Goal: Task Accomplishment & Management: Use online tool/utility

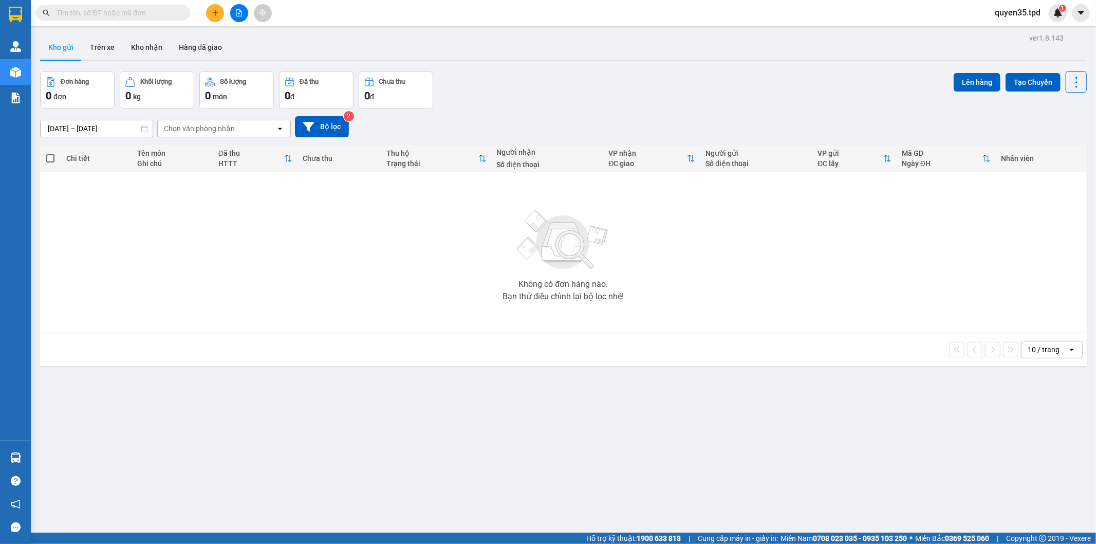
click at [213, 10] on icon "plus" at bounding box center [215, 12] width 7 height 7
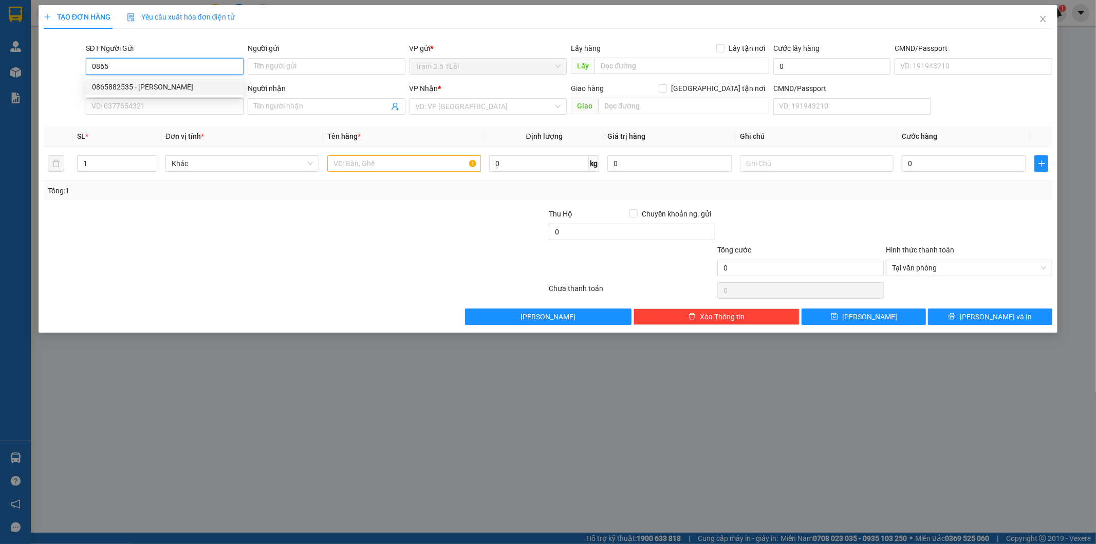
click at [141, 86] on div "0865882535 - [PERSON_NAME]" at bounding box center [164, 86] width 145 height 11
type input "0865882535"
type input "vân"
type input "0329021579"
type input "duy"
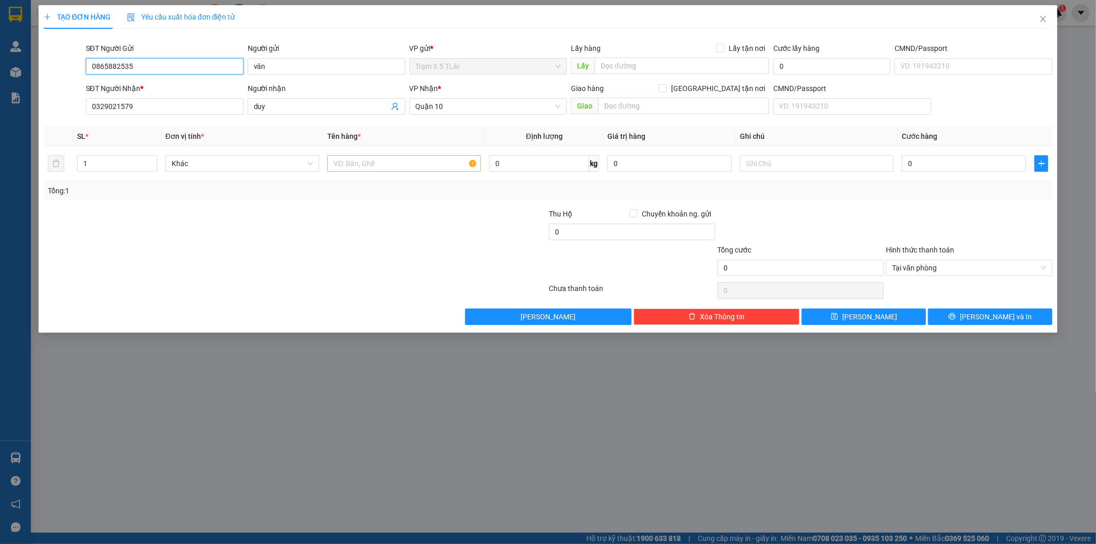
click at [155, 67] on input "0865882535" at bounding box center [165, 66] width 158 height 16
click at [142, 86] on div "0865352087 - hà" at bounding box center [164, 86] width 145 height 11
type input "0865352087"
type input "hà"
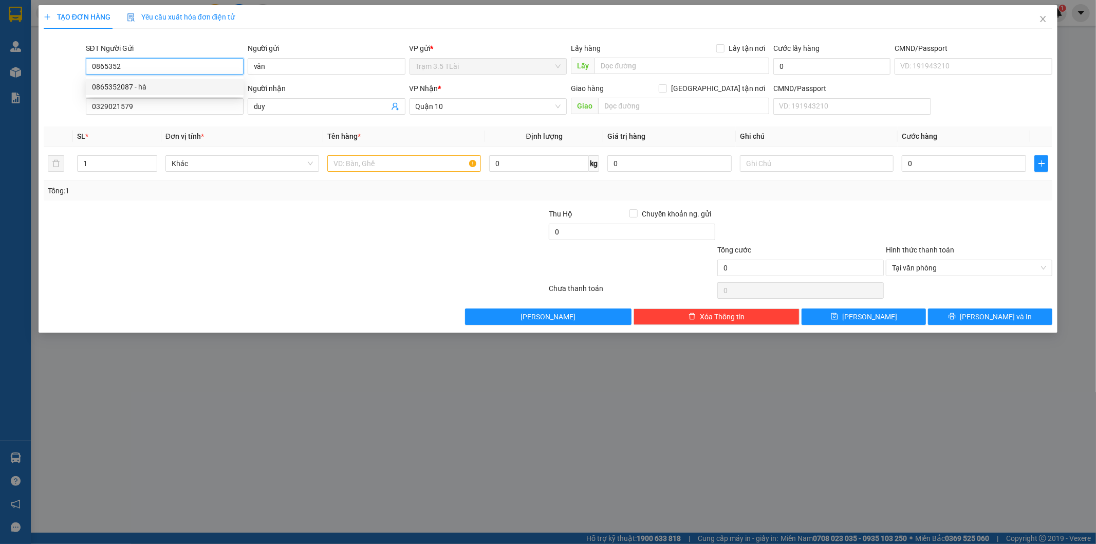
type input "075163004914"
type input "0865352087"
click at [292, 108] on input "duy" at bounding box center [321, 106] width 135 height 11
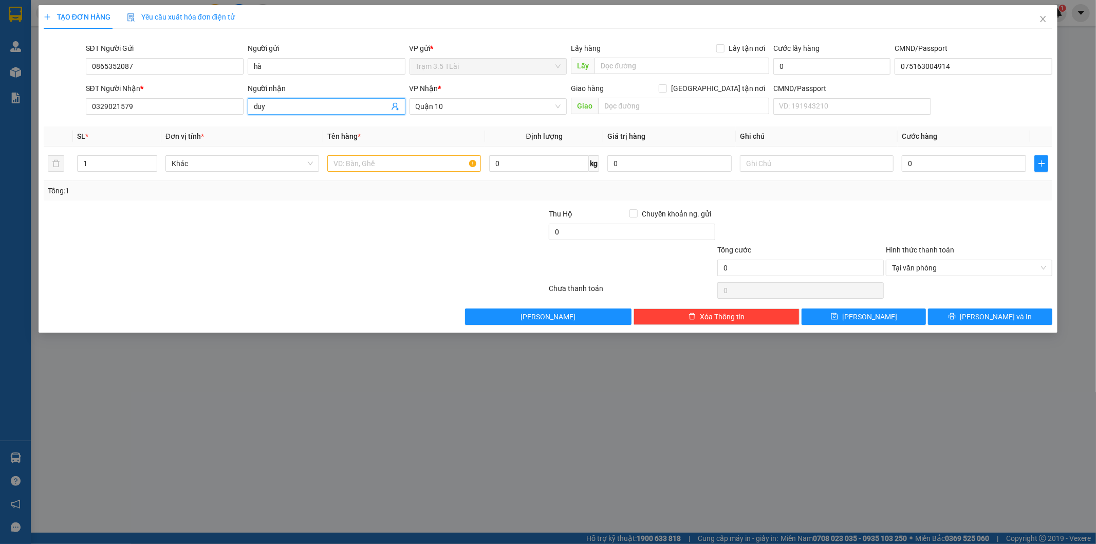
click at [386, 103] on input "duy" at bounding box center [321, 106] width 135 height 11
click at [396, 107] on icon "user-add" at bounding box center [395, 106] width 8 height 8
click at [270, 208] on div at bounding box center [211, 226] width 337 height 36
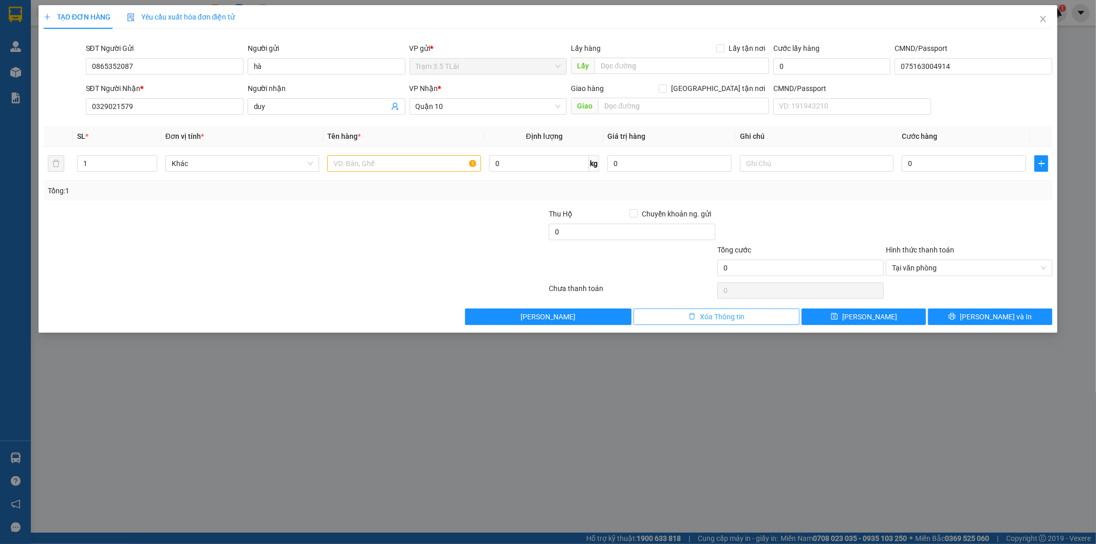
click at [754, 314] on button "Xóa Thông tin" at bounding box center [717, 316] width 167 height 16
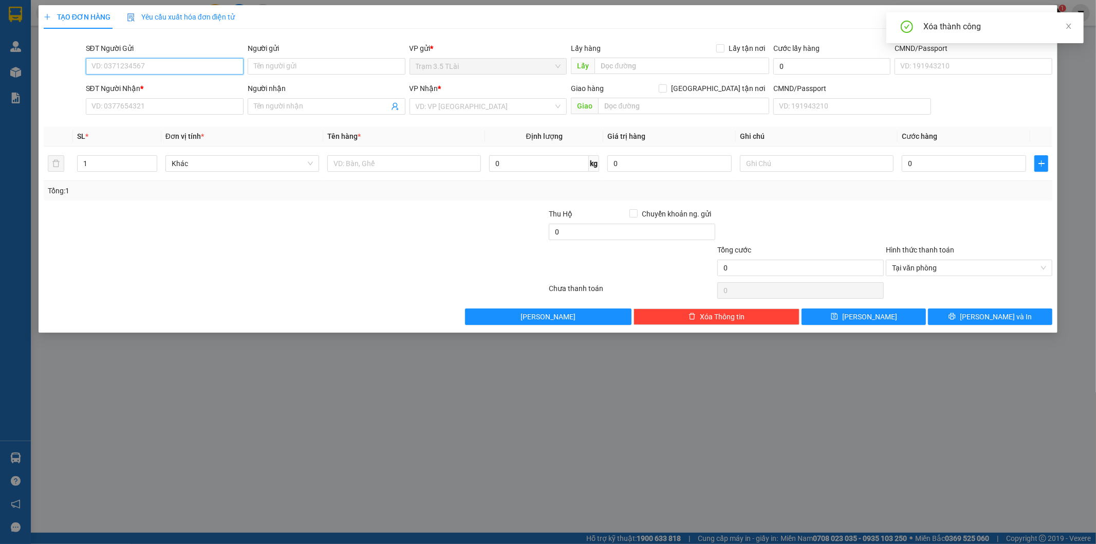
click at [136, 60] on input "SĐT Người Gửi" at bounding box center [165, 66] width 158 height 16
click at [132, 87] on div "0865352087 - hà" at bounding box center [164, 86] width 145 height 11
type input "0865352087"
type input "hà"
type input "075163004914"
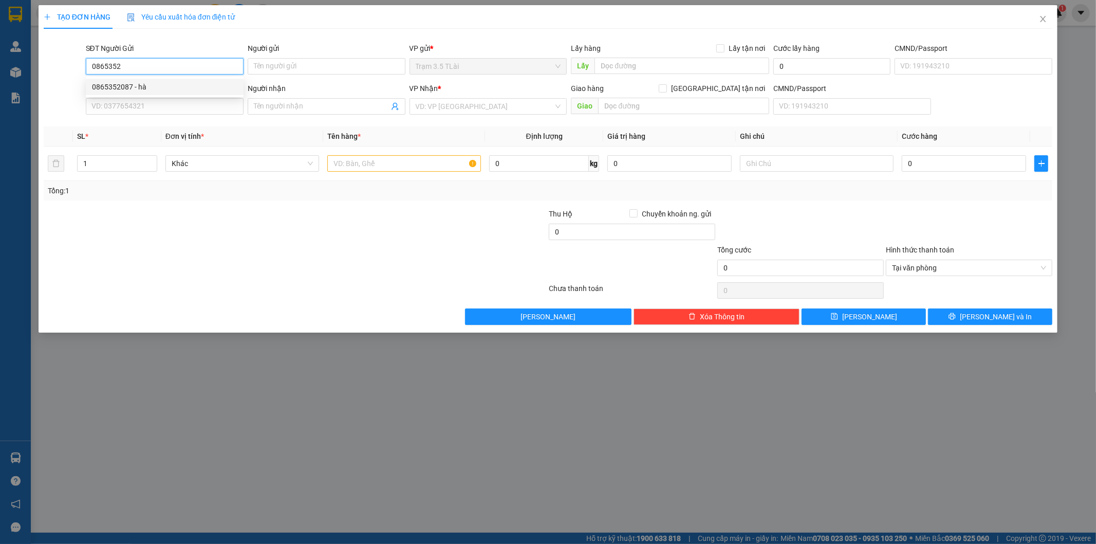
type input "0909176223"
type input "hiền"
type input "0865352087"
click at [372, 167] on input "text" at bounding box center [404, 163] width 154 height 16
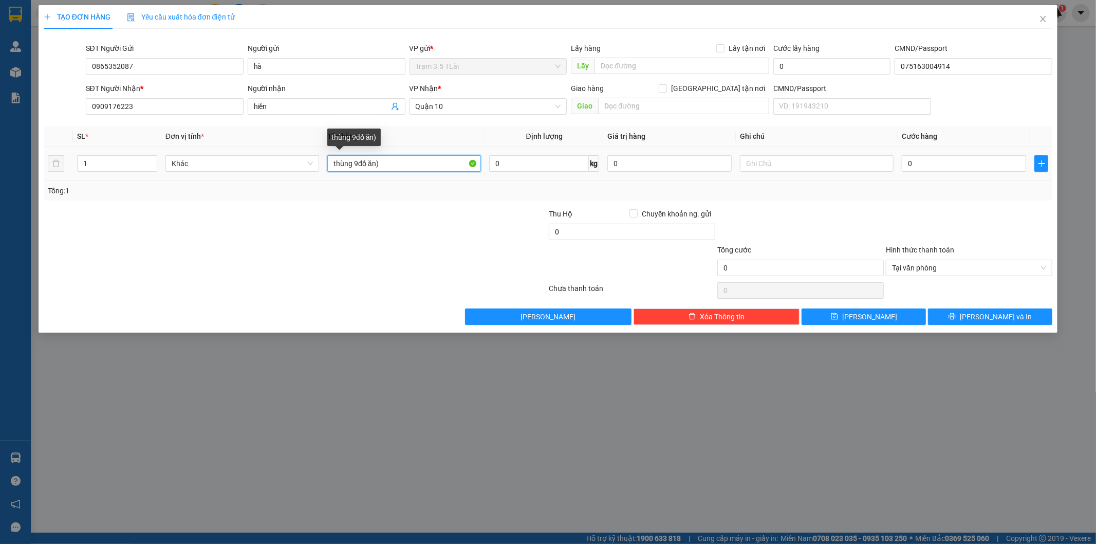
click at [358, 163] on input "thùng 9đồ ăn)" at bounding box center [404, 163] width 154 height 16
type input "thùng (đồ ăn)"
click at [931, 169] on input "0" at bounding box center [964, 163] width 124 height 16
type input "6"
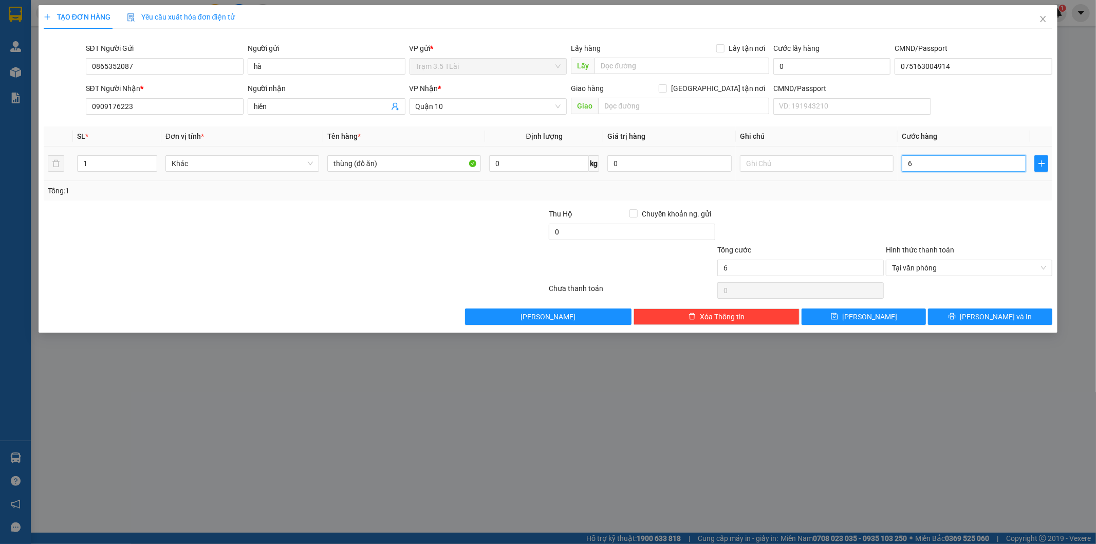
type input "60"
type input "60.000"
click at [1006, 317] on span "[PERSON_NAME] và In" at bounding box center [996, 316] width 72 height 11
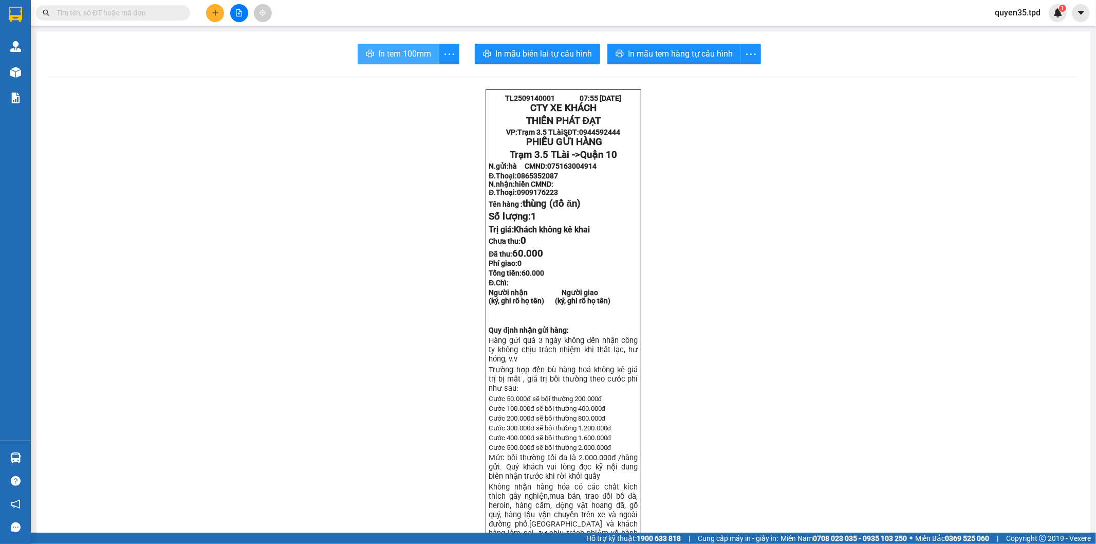
click at [387, 49] on span "In tem 100mm" at bounding box center [404, 53] width 53 height 13
click at [386, 49] on span "In tem 100mm" at bounding box center [404, 53] width 53 height 13
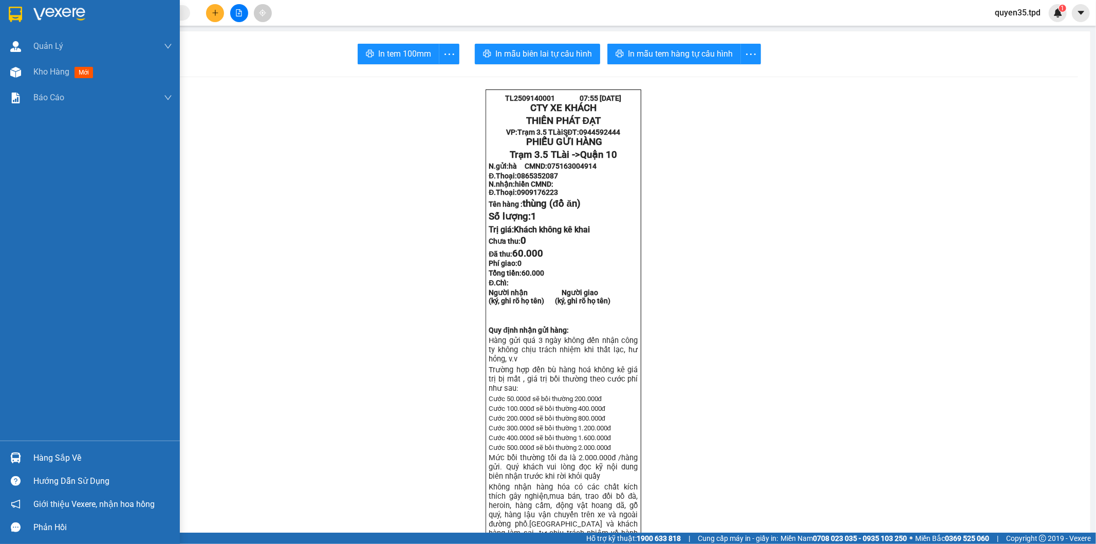
click at [16, 461] on img at bounding box center [15, 457] width 11 height 11
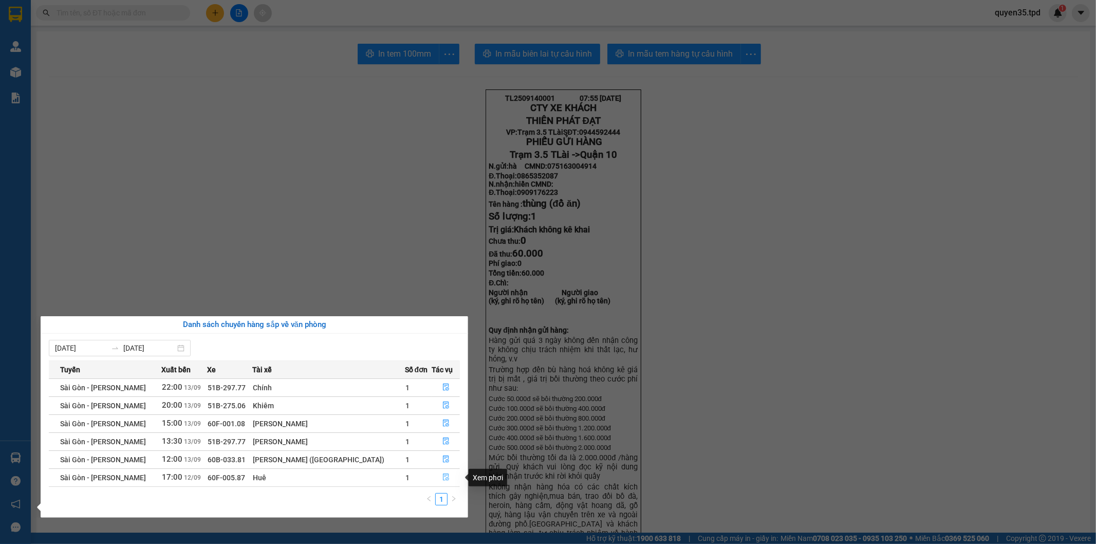
click at [444, 481] on icon "file-done" at bounding box center [446, 476] width 7 height 7
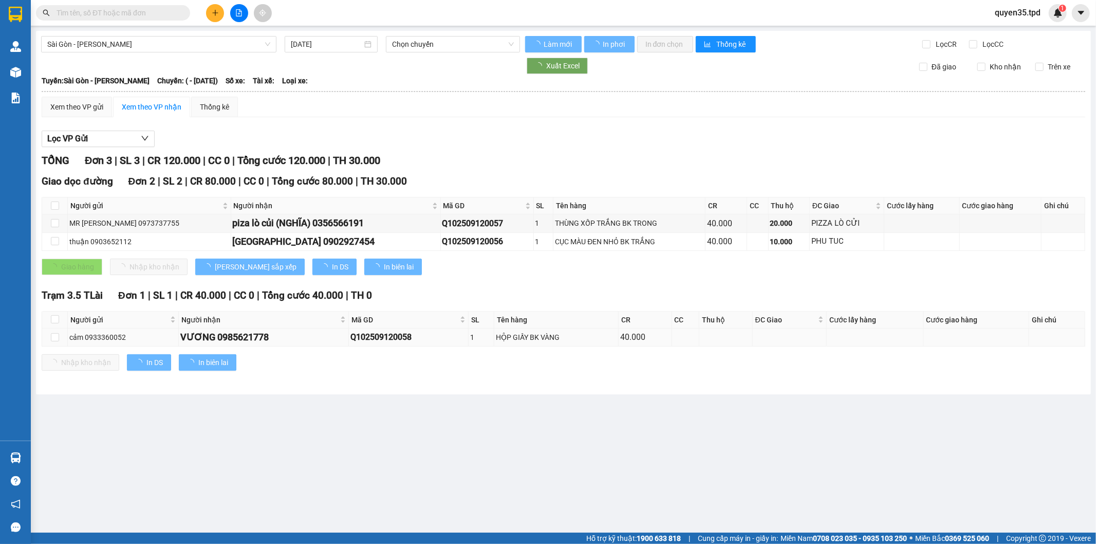
type input "[DATE]"
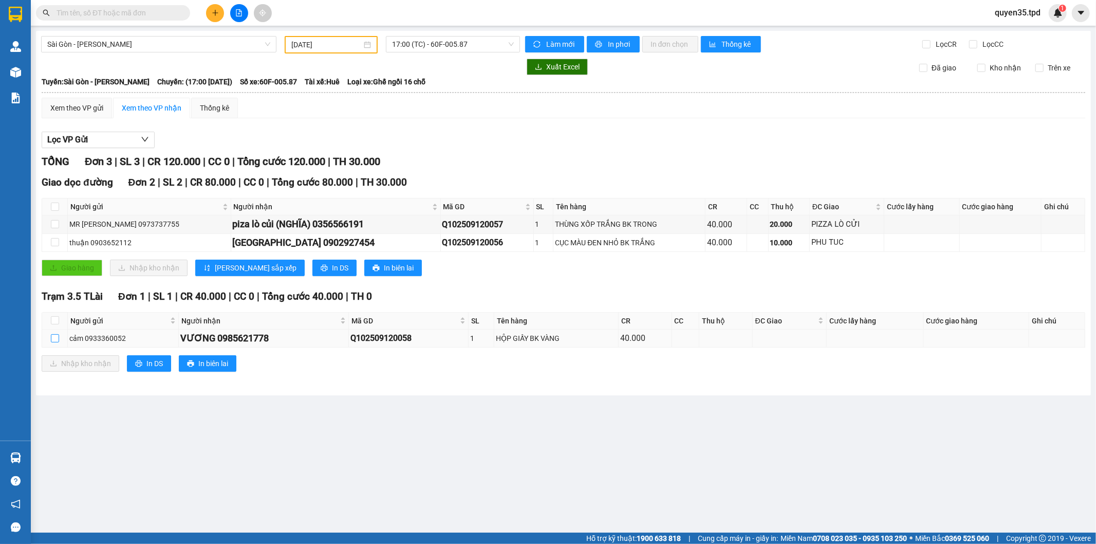
click at [51, 335] on input "checkbox" at bounding box center [55, 338] width 8 height 8
checkbox input "true"
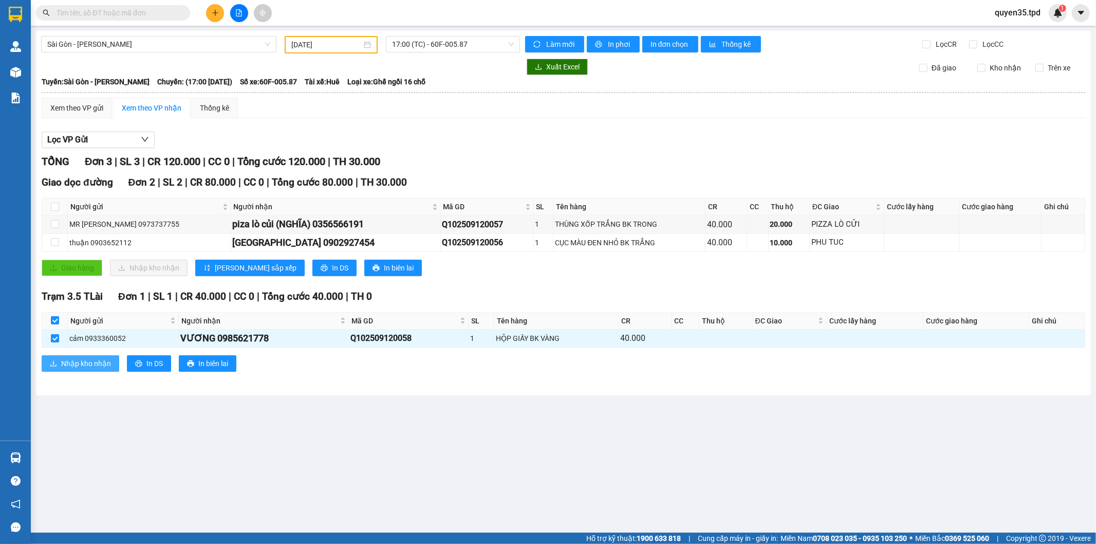
drag, startPoint x: 54, startPoint y: 363, endPoint x: 68, endPoint y: 363, distance: 13.4
click at [56, 363] on icon "download" at bounding box center [53, 363] width 7 height 7
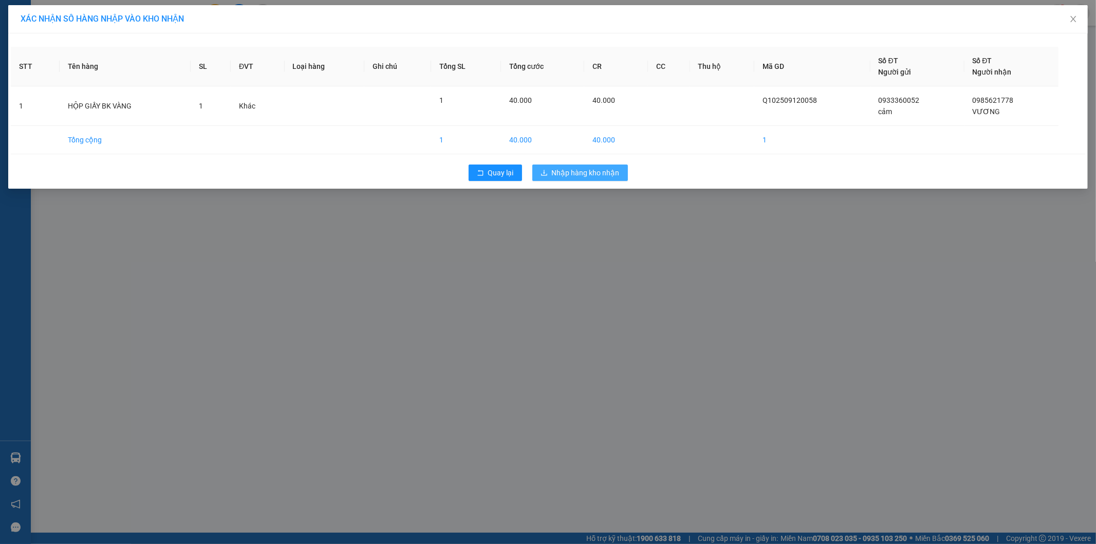
click at [578, 168] on span "Nhập hàng kho nhận" at bounding box center [586, 172] width 68 height 11
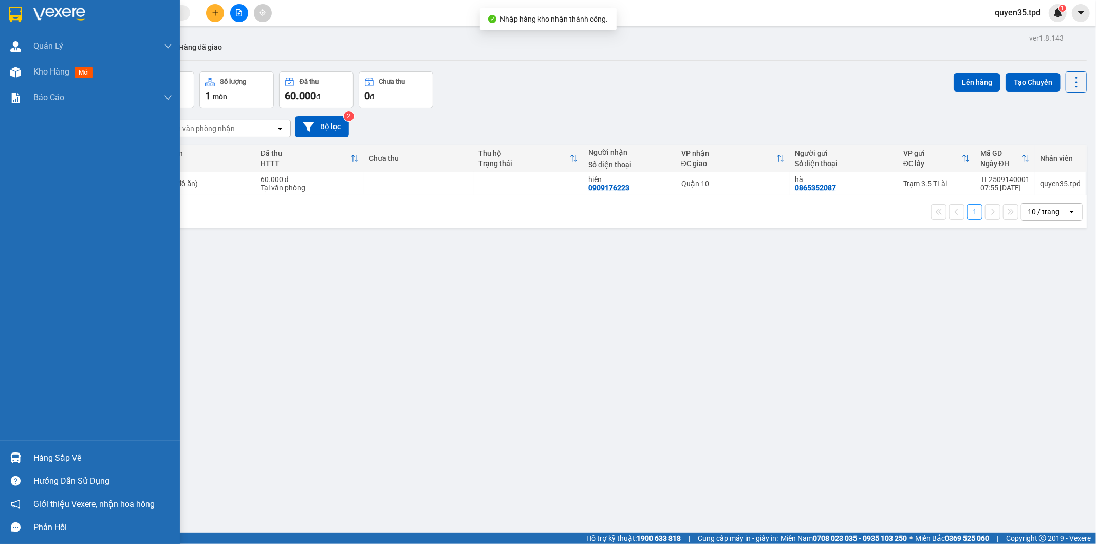
click at [19, 454] on img at bounding box center [15, 457] width 11 height 11
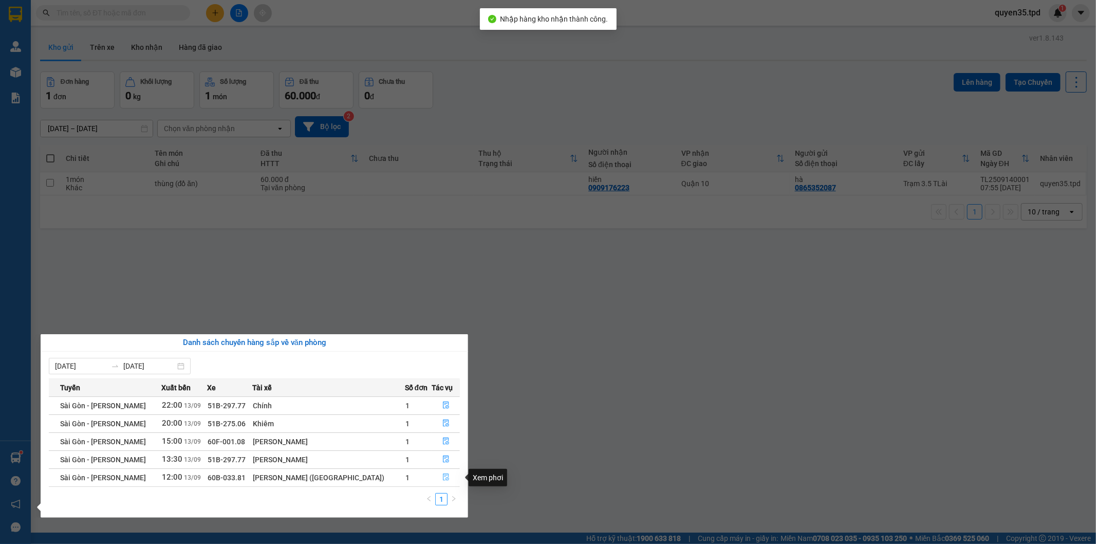
click at [443, 476] on icon "file-done" at bounding box center [446, 476] width 7 height 7
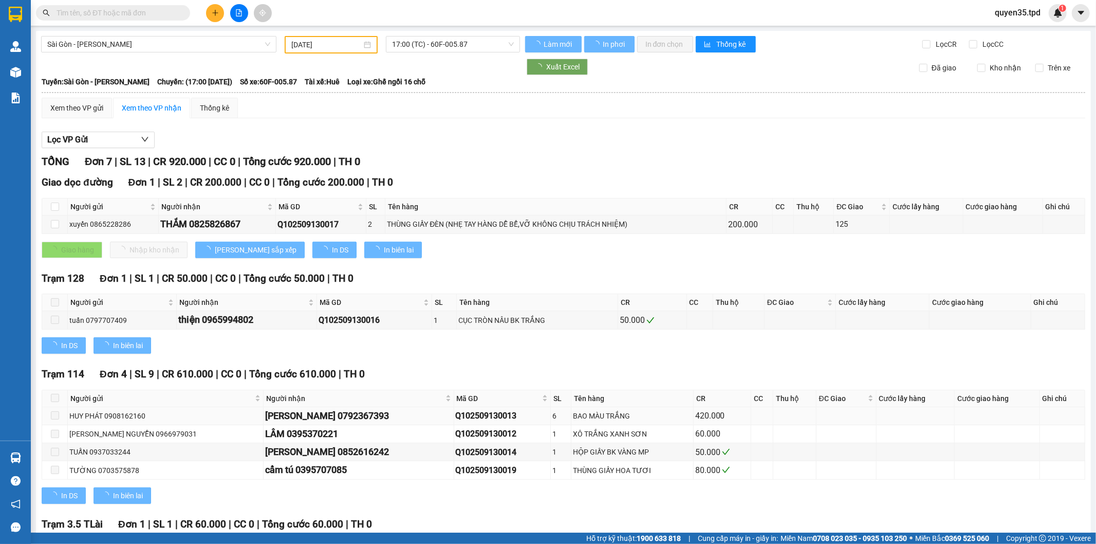
type input "[DATE]"
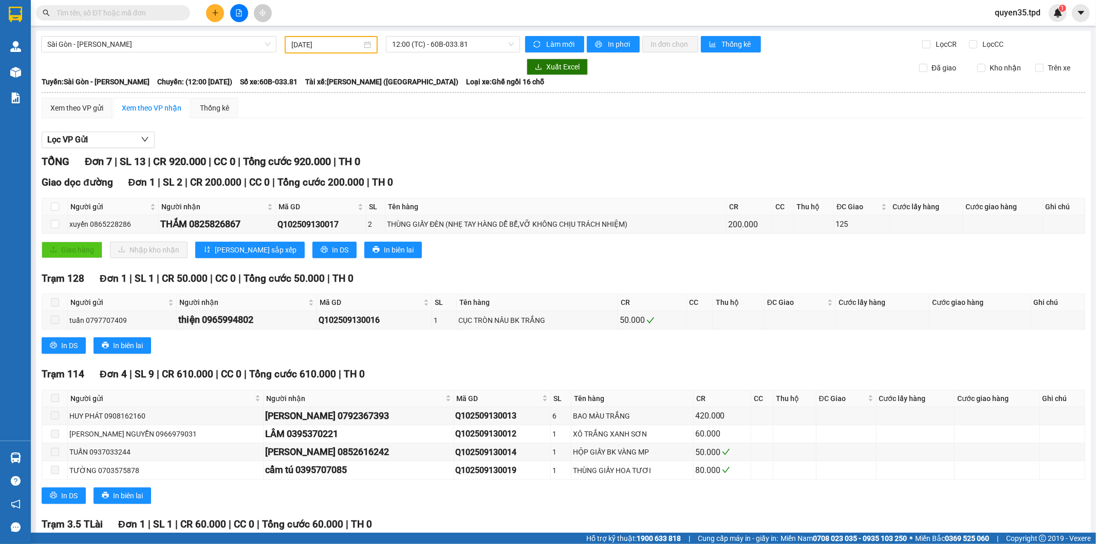
scroll to position [95, 0]
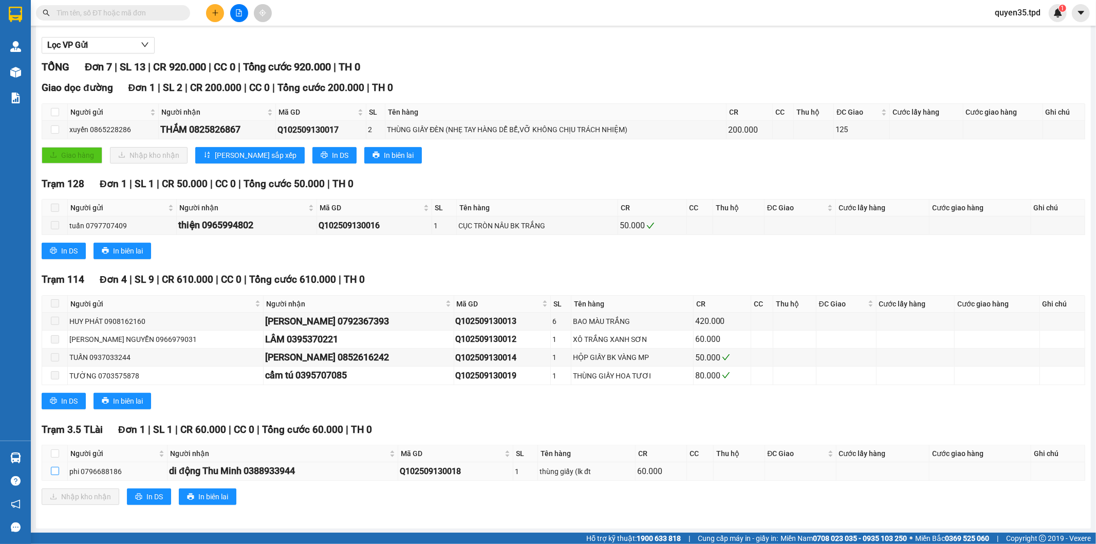
drag, startPoint x: 54, startPoint y: 469, endPoint x: 60, endPoint y: 480, distance: 11.5
click at [56, 471] on input "checkbox" at bounding box center [55, 471] width 8 height 8
checkbox input "true"
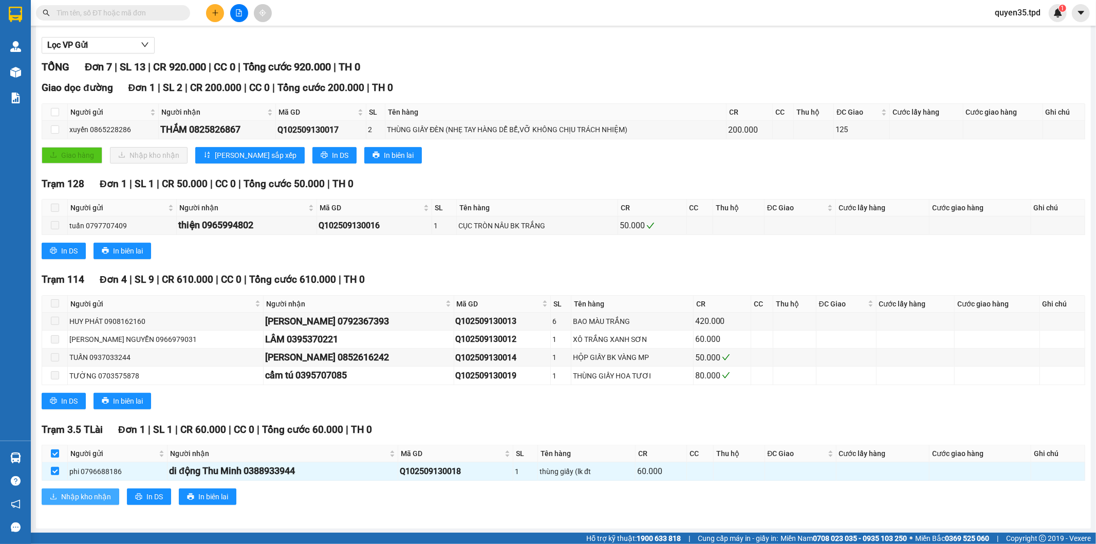
click at [69, 491] on span "Nhập kho nhận" at bounding box center [86, 496] width 50 height 11
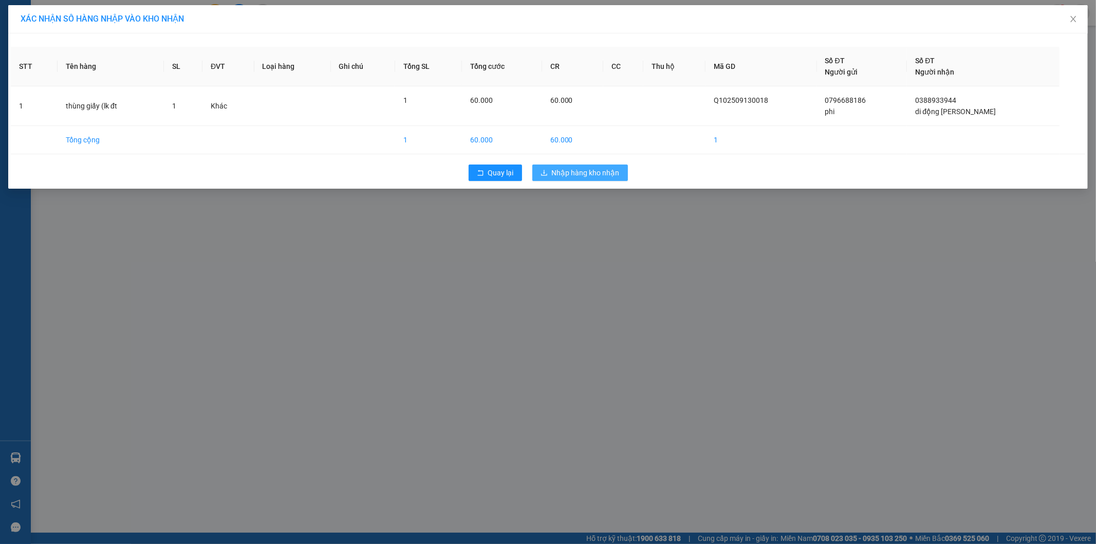
click at [599, 179] on button "Nhập hàng kho nhận" at bounding box center [580, 172] width 96 height 16
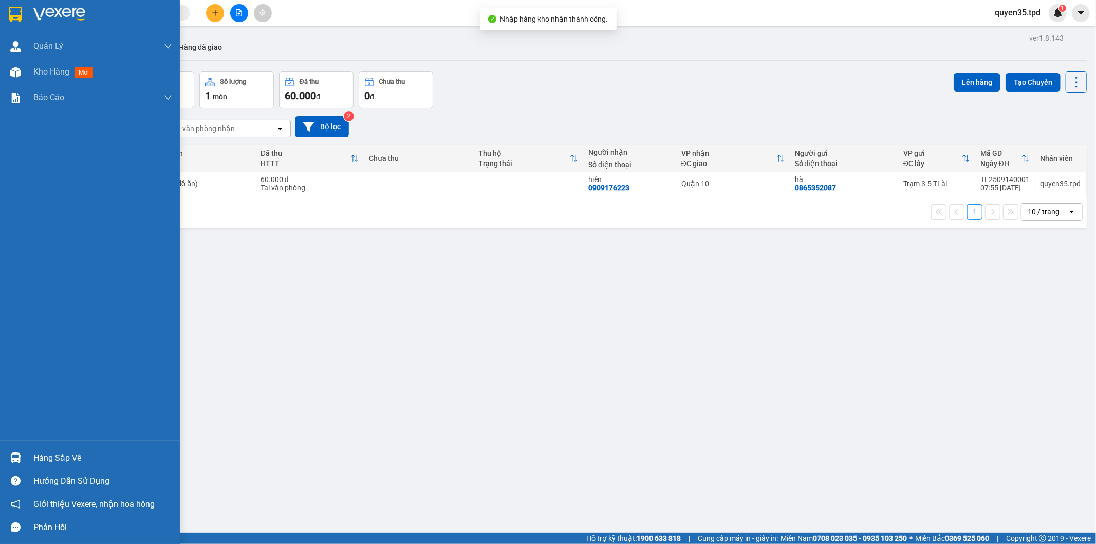
click at [21, 458] on img at bounding box center [15, 457] width 11 height 11
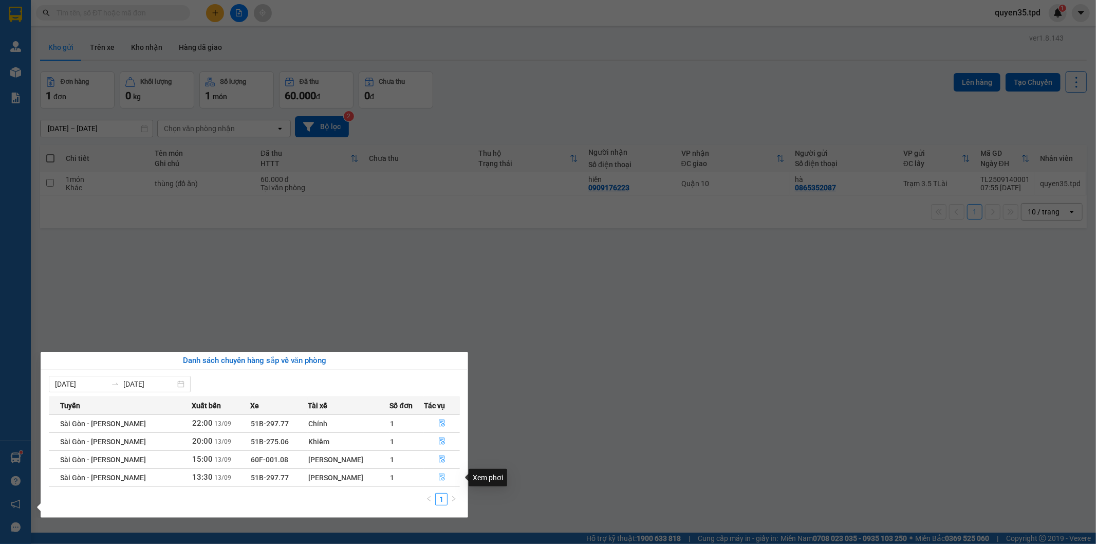
click at [432, 475] on button "button" at bounding box center [442, 477] width 35 height 16
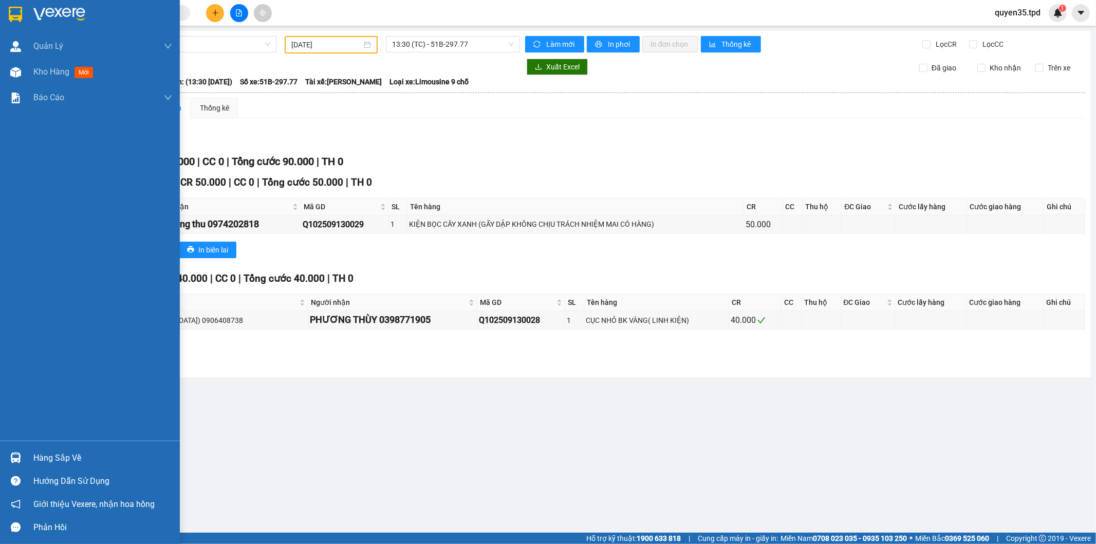
click at [37, 459] on div "Hàng sắp về" at bounding box center [102, 457] width 139 height 15
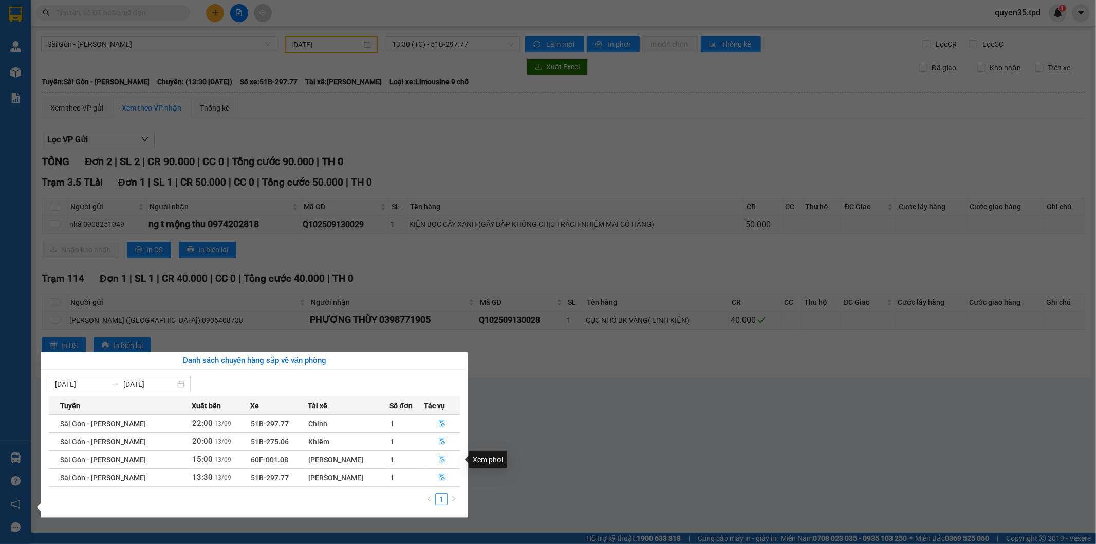
click at [439, 458] on icon "file-done" at bounding box center [442, 458] width 6 height 7
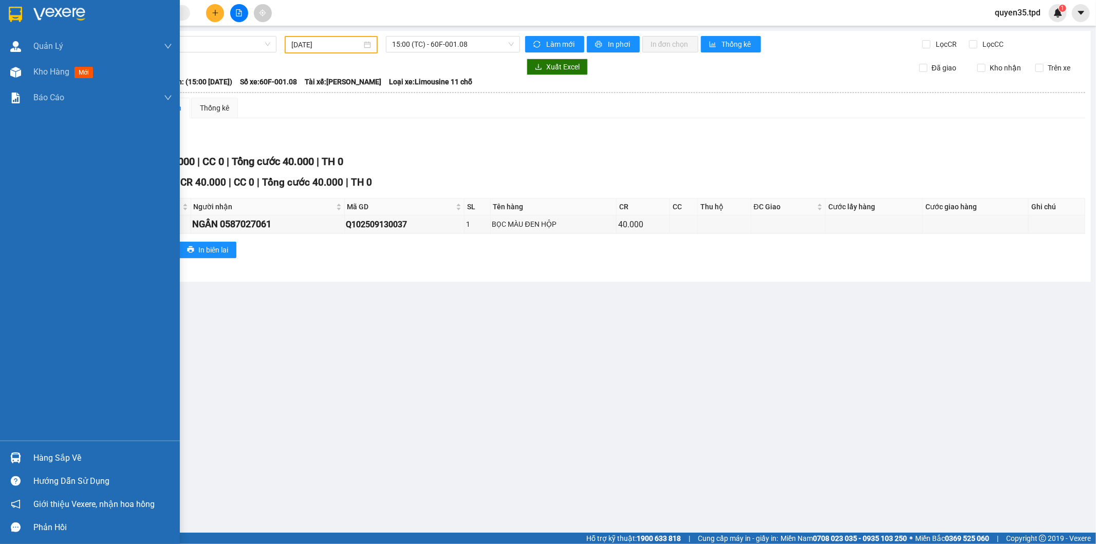
click at [27, 460] on div "Hàng sắp về" at bounding box center [90, 457] width 180 height 23
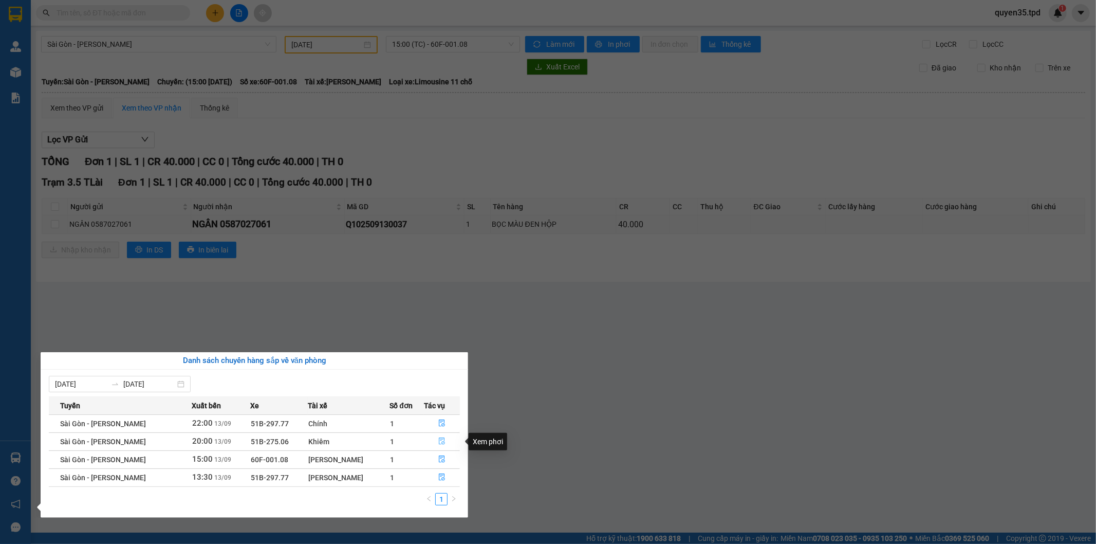
click at [439, 438] on icon "file-done" at bounding box center [442, 440] width 6 height 7
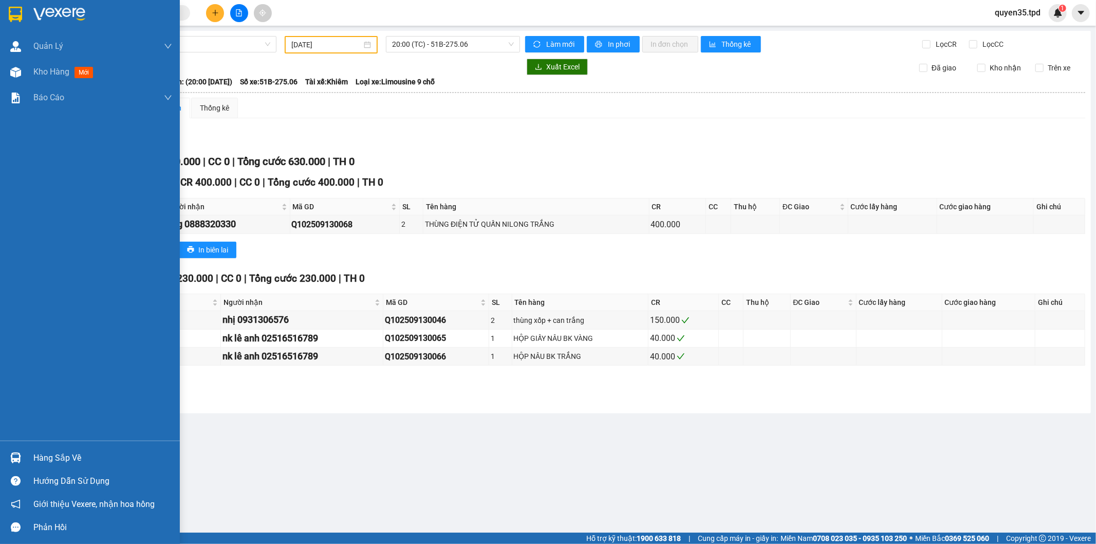
click at [24, 458] on div "Hàng sắp về" at bounding box center [90, 457] width 180 height 23
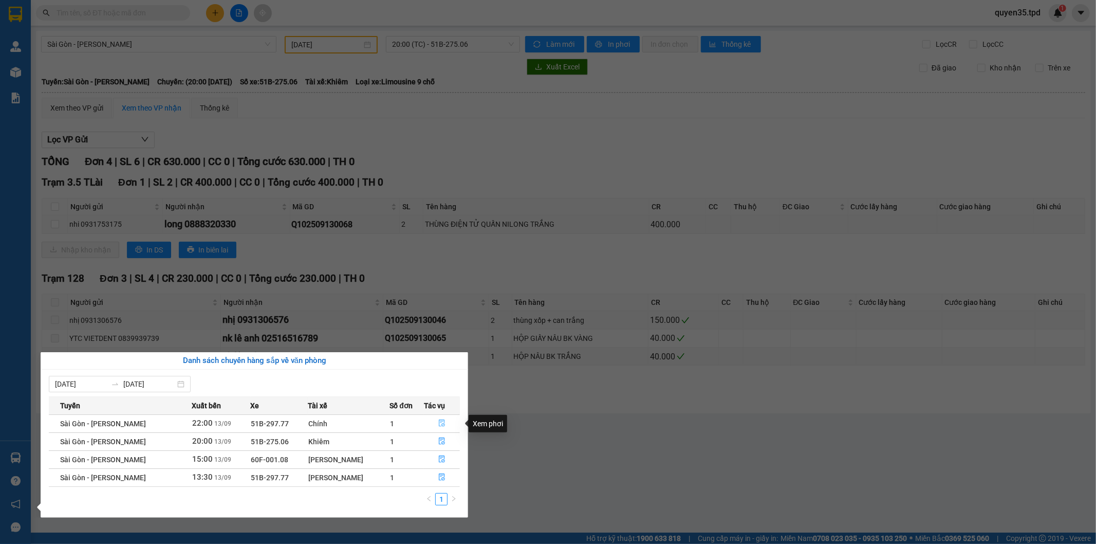
click at [443, 420] on icon "file-done" at bounding box center [442, 422] width 6 height 7
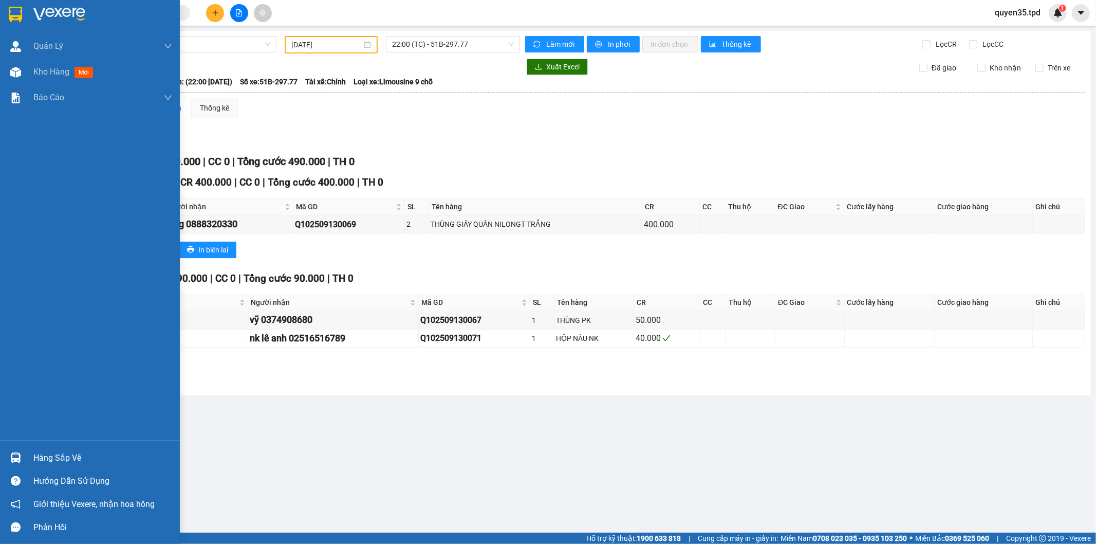
click at [17, 457] on img at bounding box center [15, 457] width 11 height 11
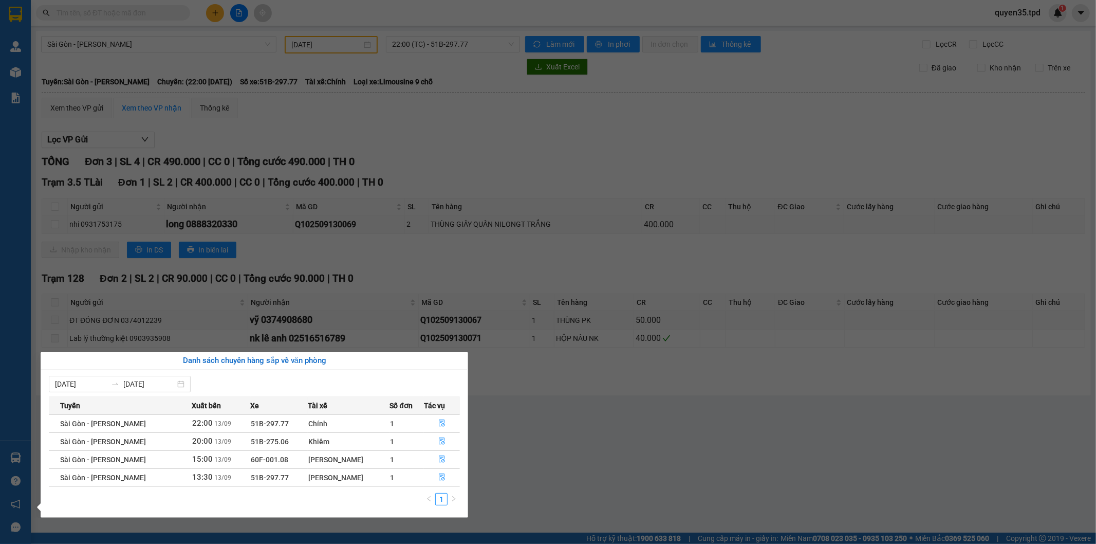
click at [607, 505] on section "Kết quả tìm kiếm ( 0 ) Bộ lọc No Data quyen35.tpd 1 Quản Lý Quản lý khách hàng …" at bounding box center [548, 272] width 1096 height 544
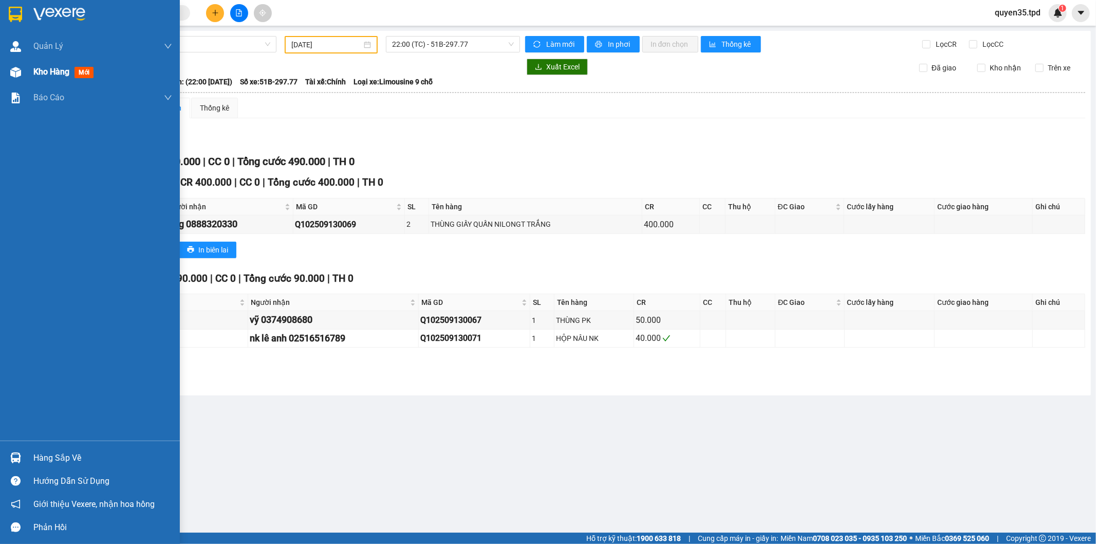
click at [26, 76] on div "Kho hàng mới" at bounding box center [90, 72] width 180 height 26
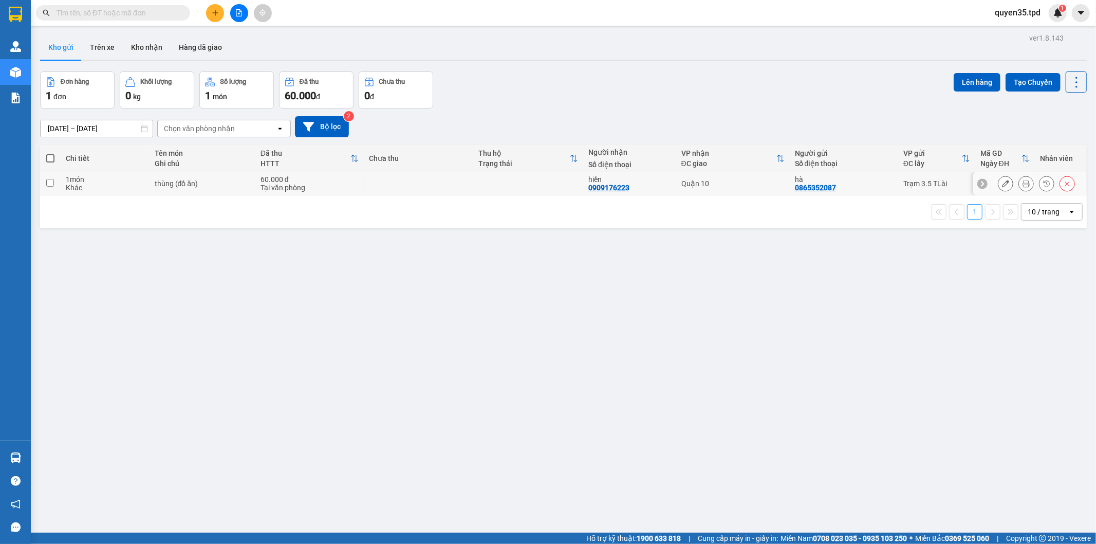
click at [50, 183] on input "checkbox" at bounding box center [50, 183] width 8 height 8
checkbox input "true"
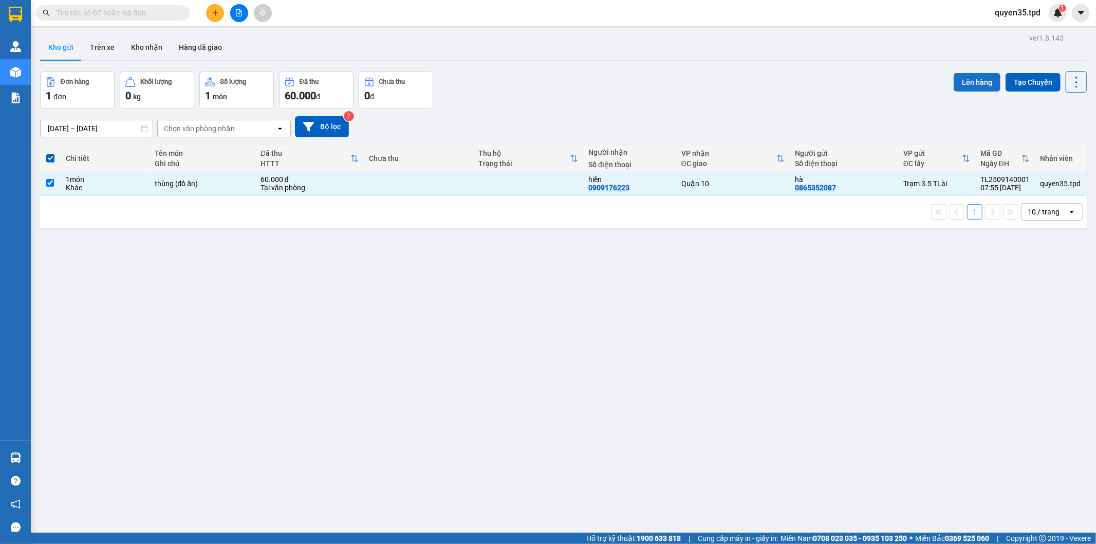
click at [961, 77] on button "Lên hàng" at bounding box center [977, 82] width 47 height 19
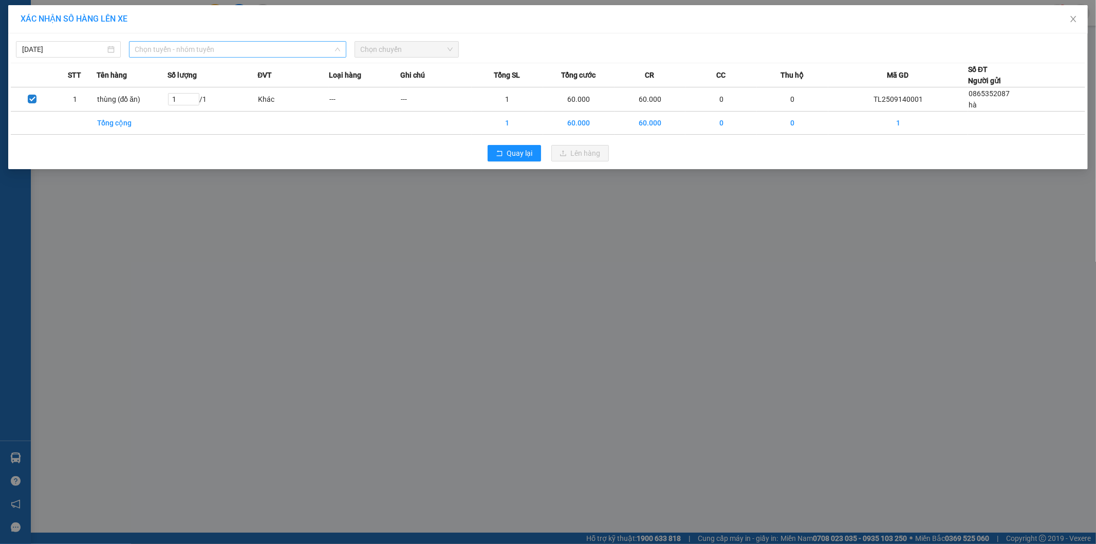
click at [233, 53] on span "Chọn tuyến - nhóm tuyến" at bounding box center [237, 49] width 205 height 15
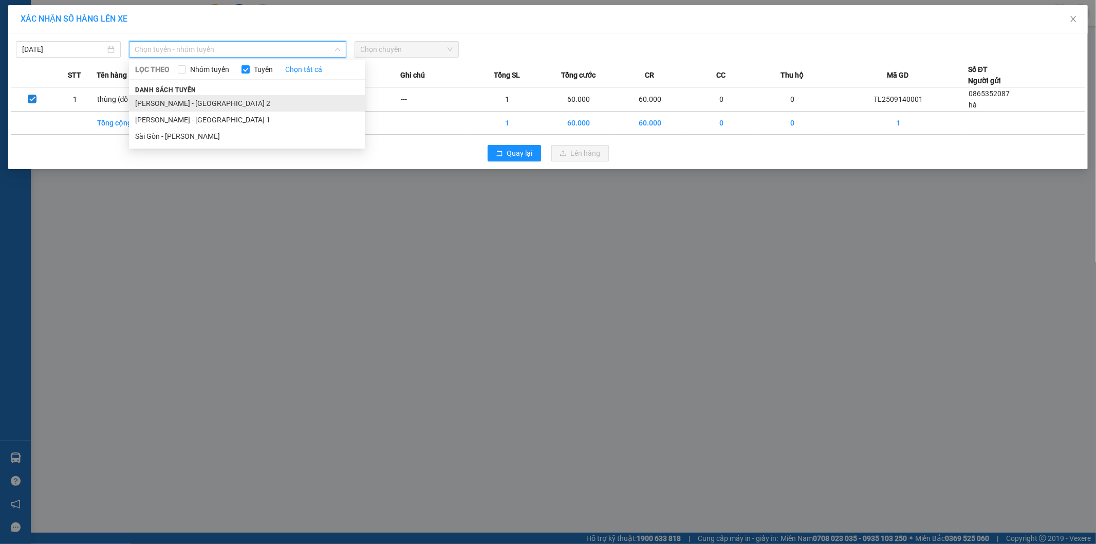
click at [201, 103] on li "[PERSON_NAME] - [GEOGRAPHIC_DATA] 2" at bounding box center [247, 103] width 236 height 16
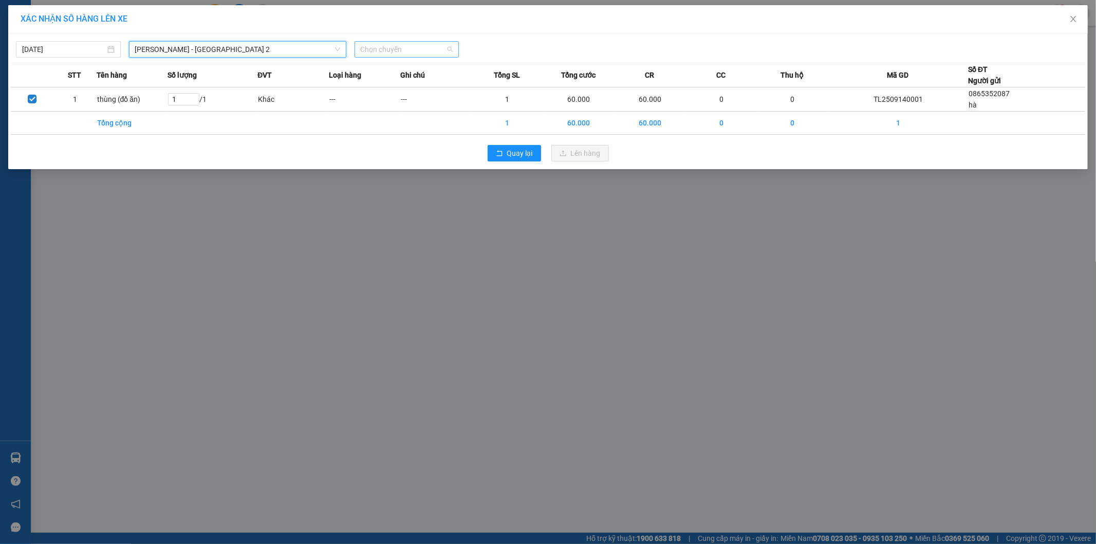
click at [422, 51] on span "Chọn chuyến" at bounding box center [407, 49] width 93 height 15
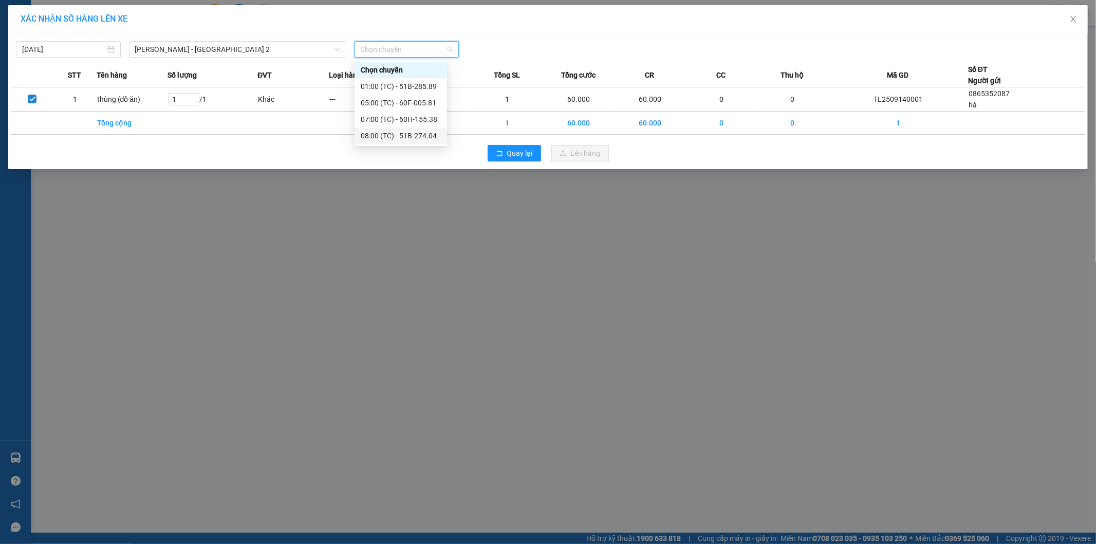
click at [431, 137] on div "08:00 (TC) - 51B-274.04" at bounding box center [401, 135] width 80 height 11
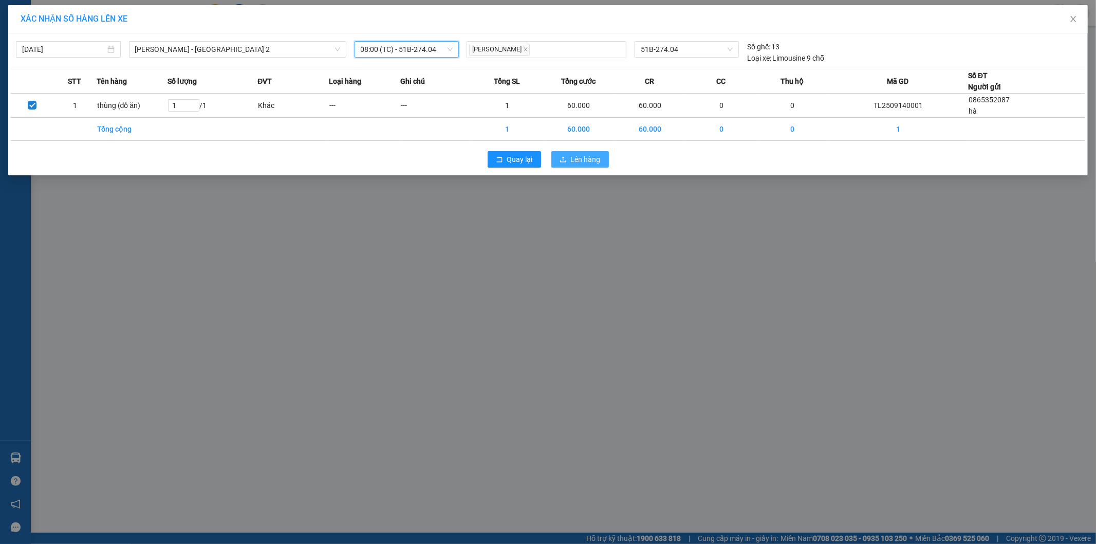
click at [573, 160] on span "Lên hàng" at bounding box center [586, 159] width 30 height 11
